Goal: Information Seeking & Learning: Learn about a topic

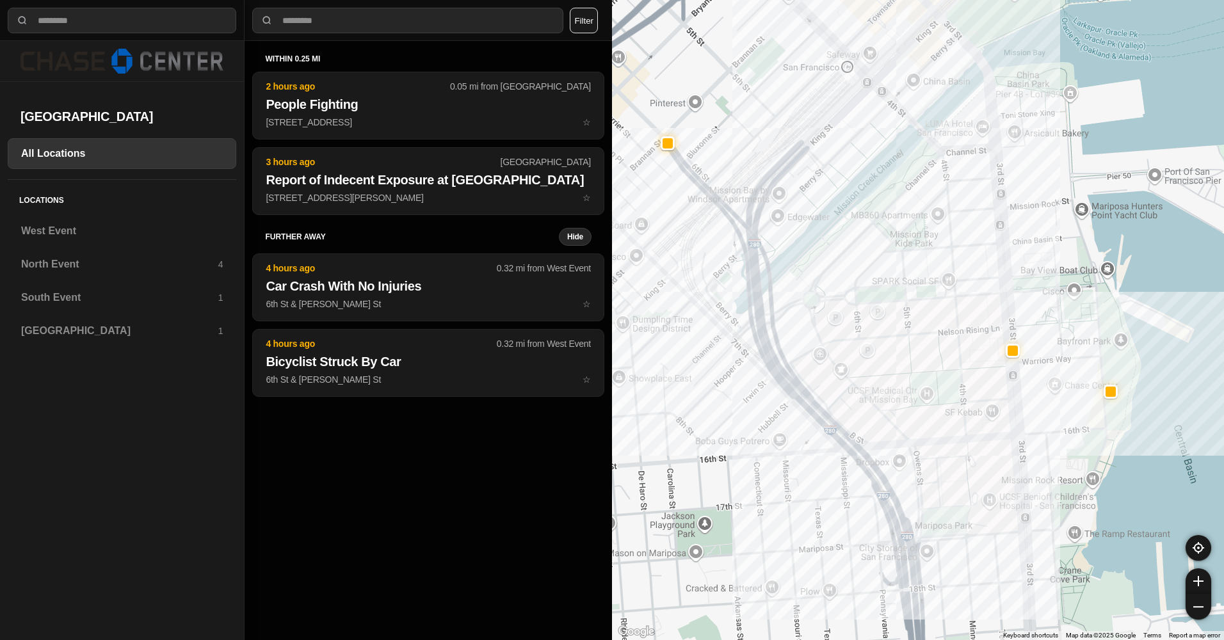
select select "*"
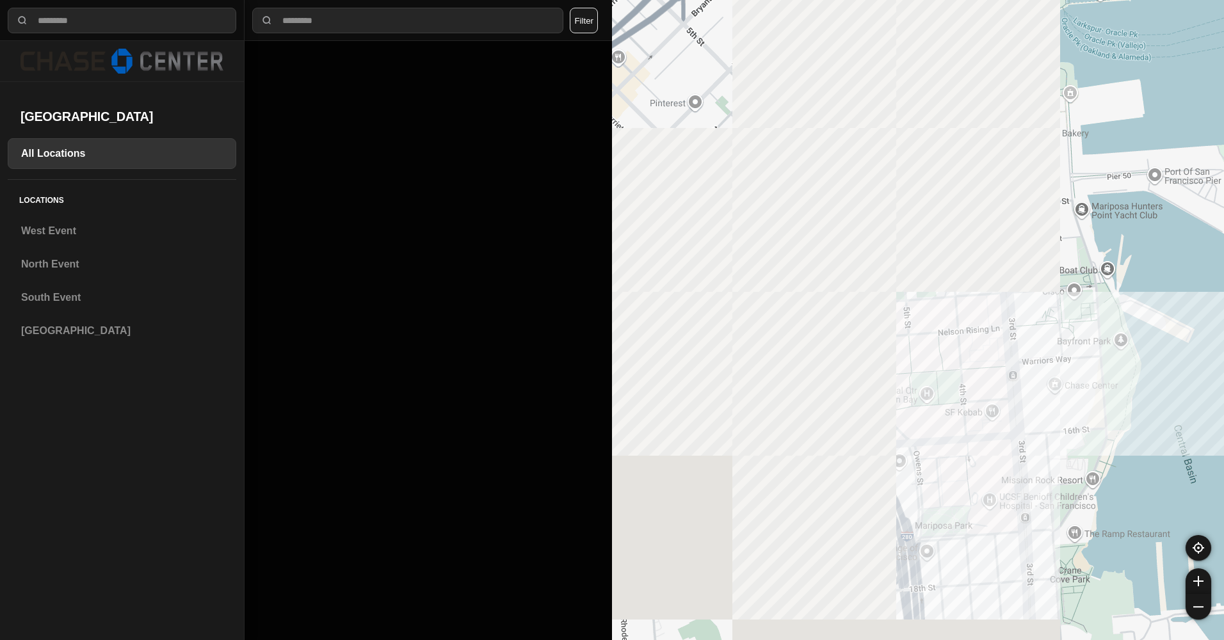
select select "*"
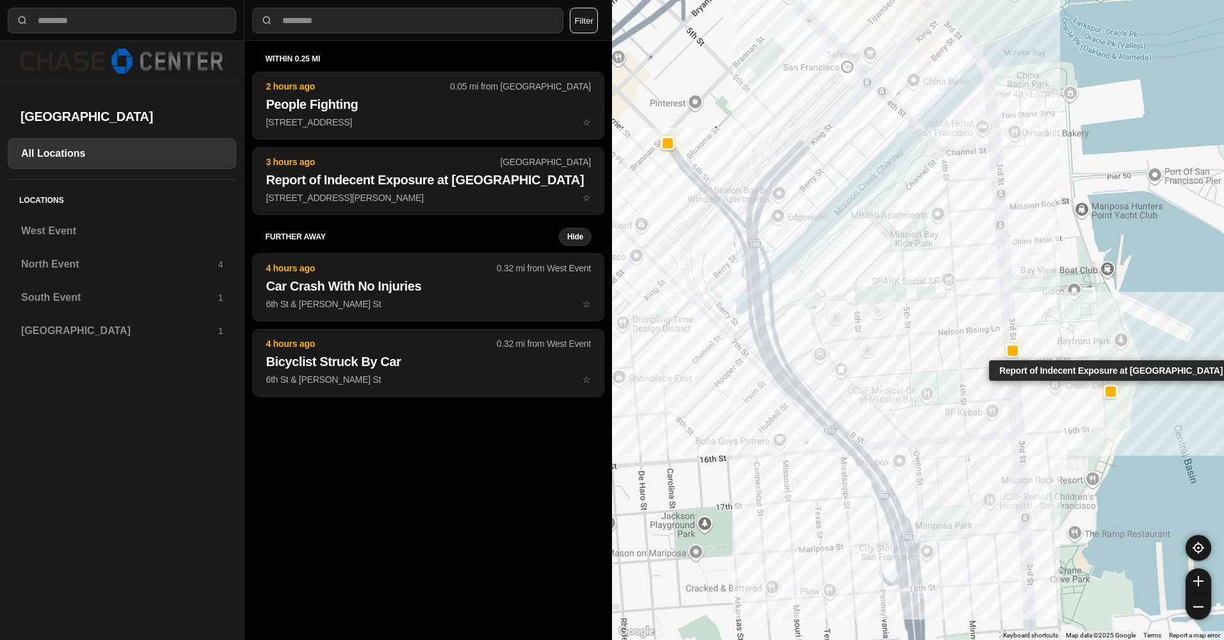
click at [1115, 392] on div at bounding box center [1111, 392] width 10 height 10
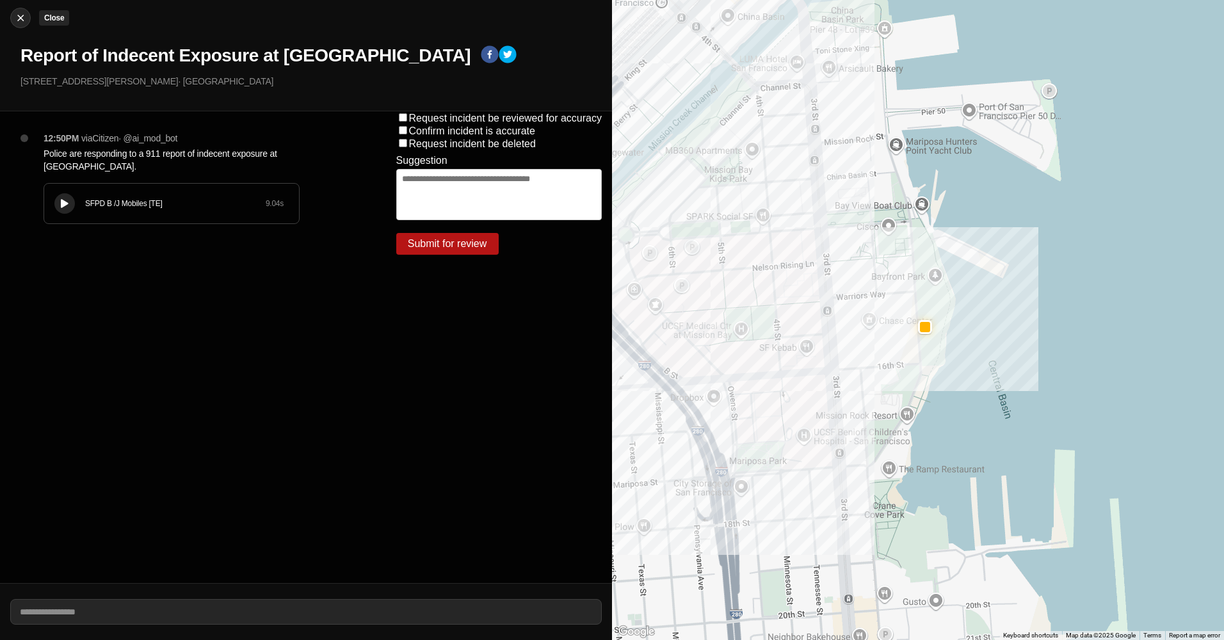
click at [15, 16] on img at bounding box center [20, 18] width 13 height 13
select select "*"
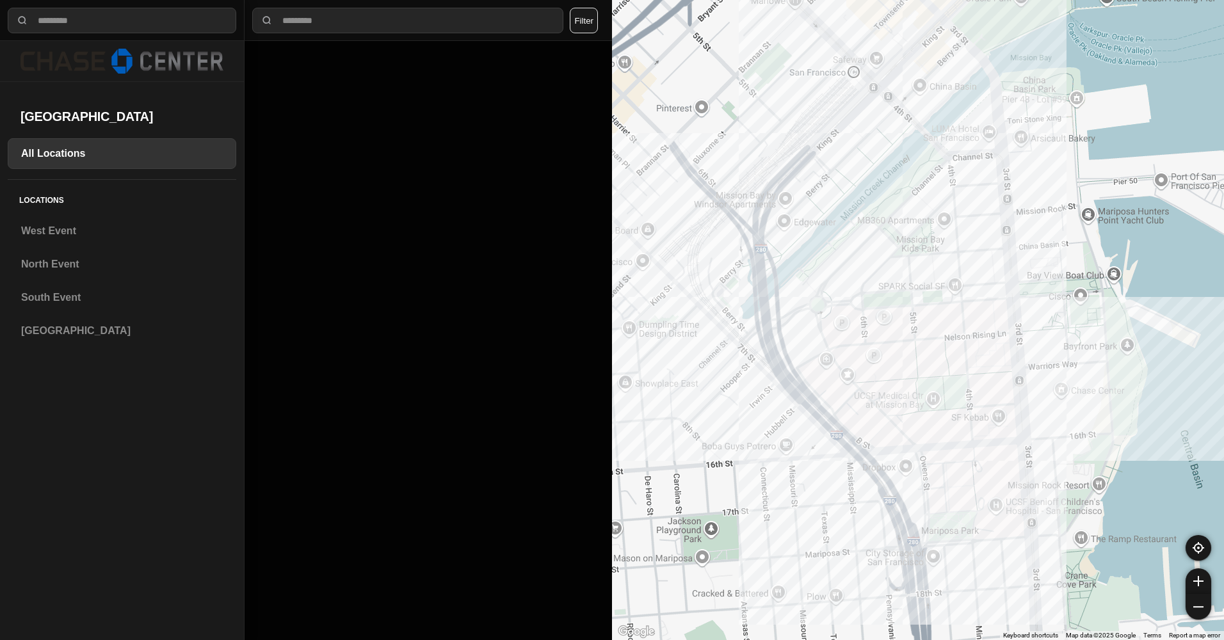
drag, startPoint x: 965, startPoint y: 315, endPoint x: 974, endPoint y: 320, distance: 9.8
click at [974, 320] on div at bounding box center [918, 320] width 612 height 640
